Goal: Navigation & Orientation: Find specific page/section

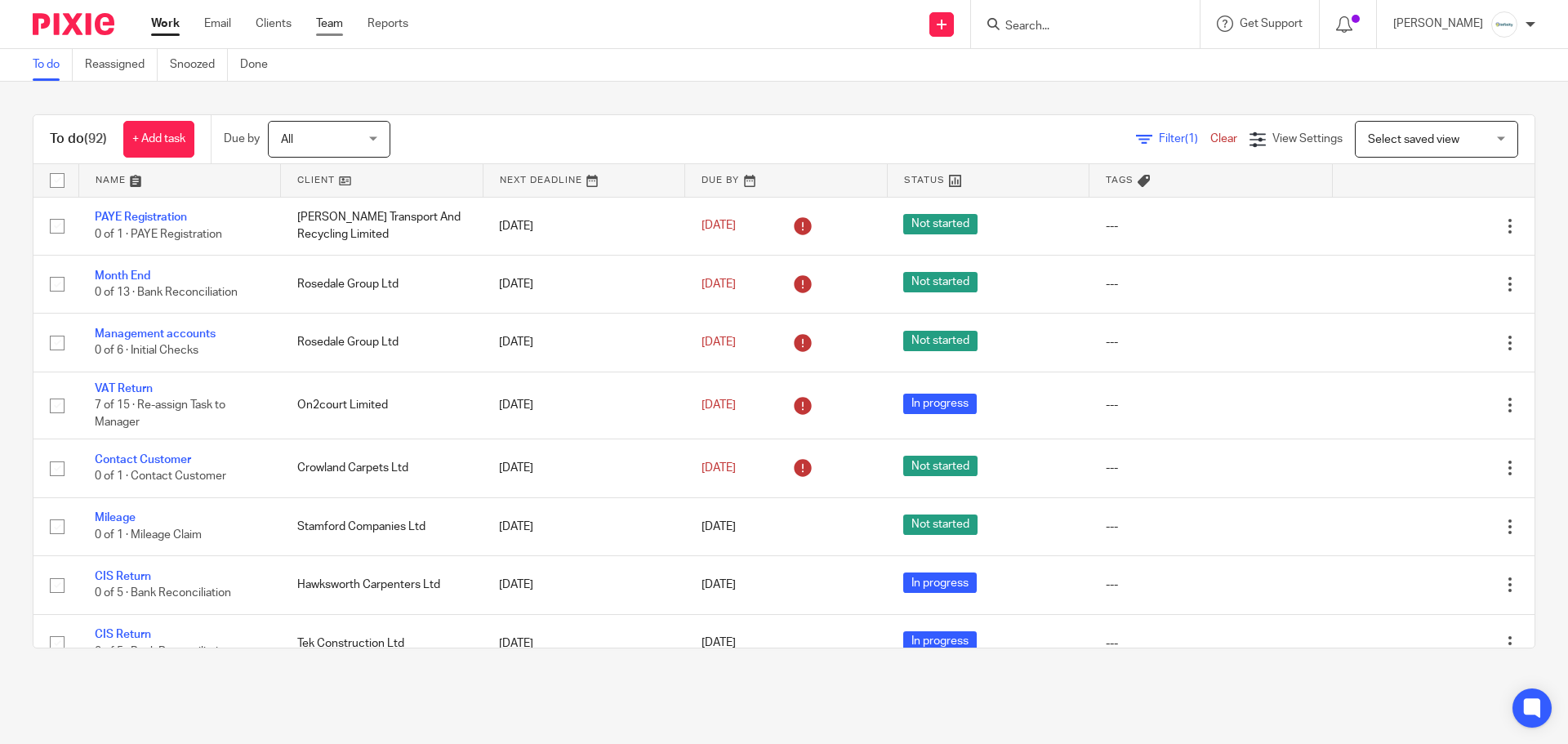
click at [320, 21] on link "Team" at bounding box center [329, 23] width 27 height 16
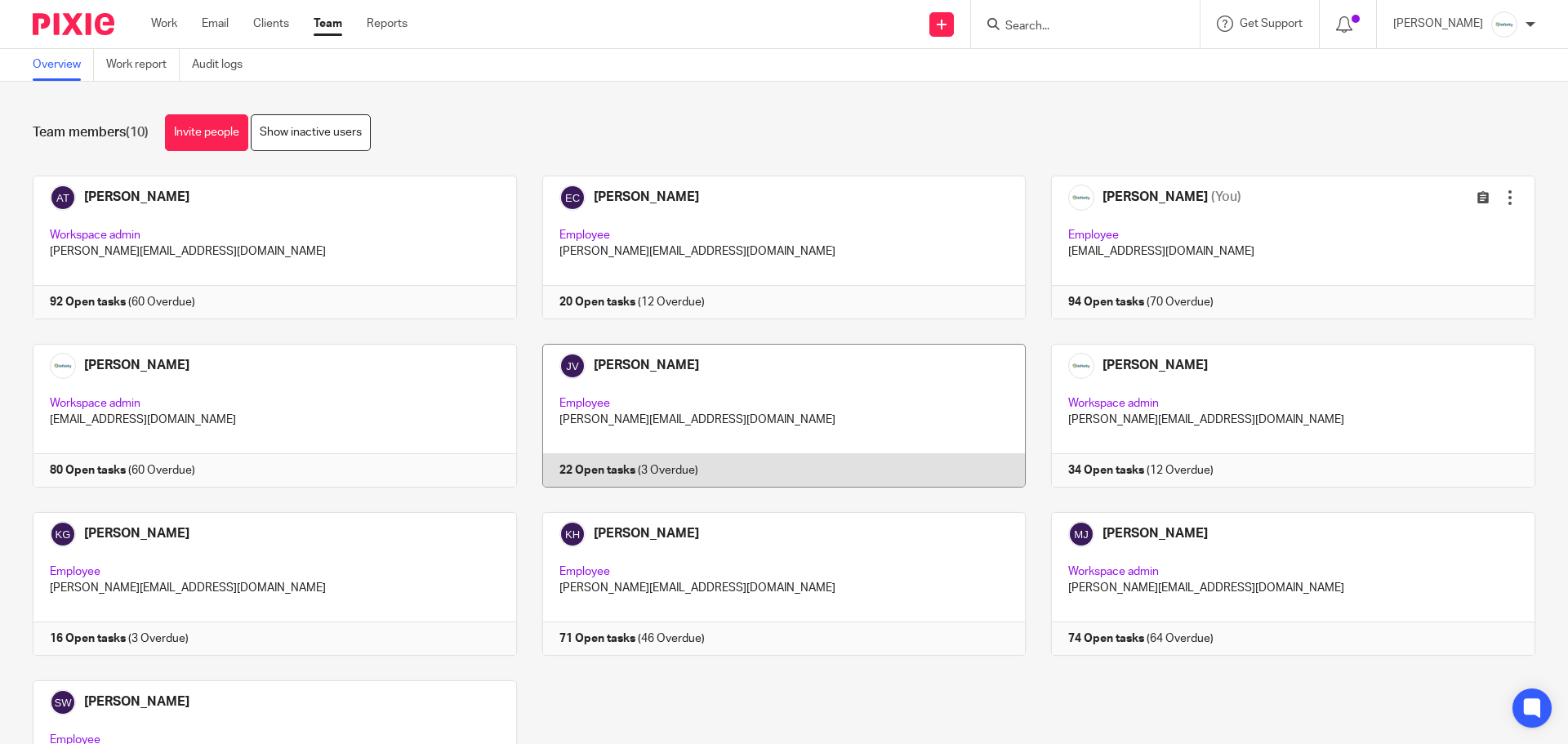
click at [618, 399] on link at bounding box center [771, 416] width 510 height 144
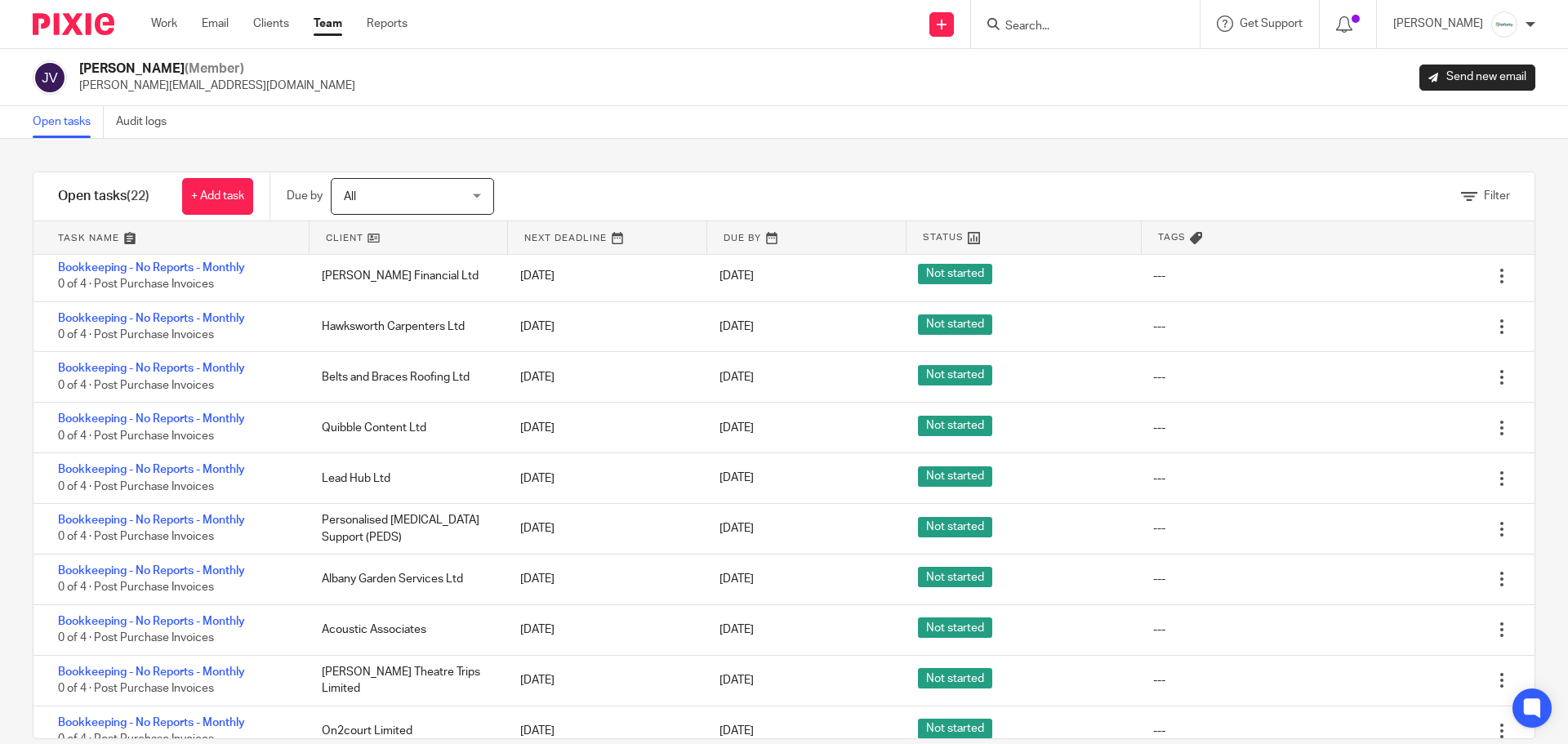
scroll to position [644, 0]
